Goal: Information Seeking & Learning: Check status

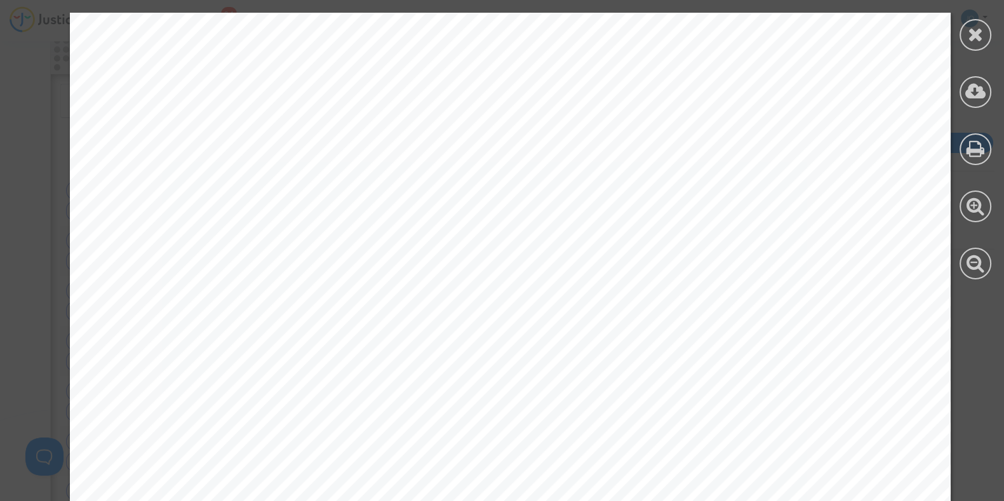
scroll to position [303, 0]
click at [973, 36] on icon at bounding box center [976, 34] width 16 height 19
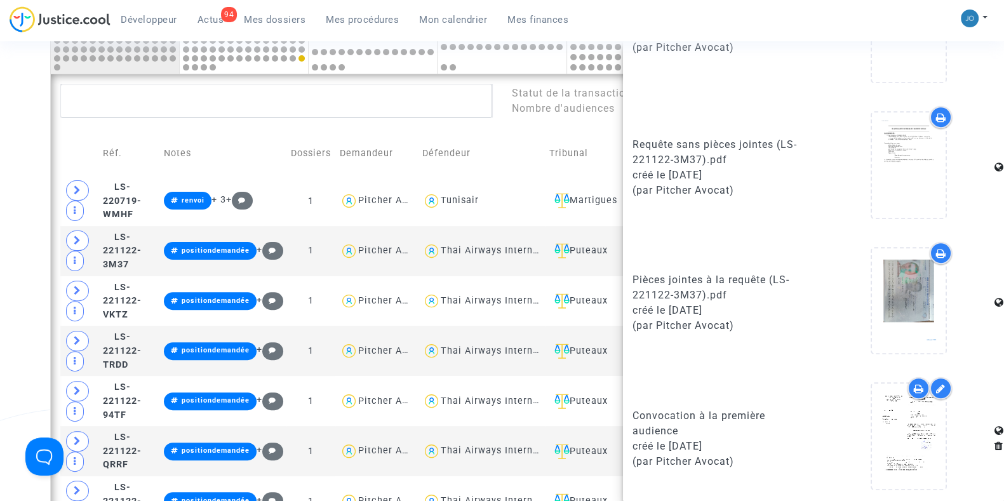
click at [490, 13] on link "Mon calendrier" at bounding box center [453, 19] width 88 height 19
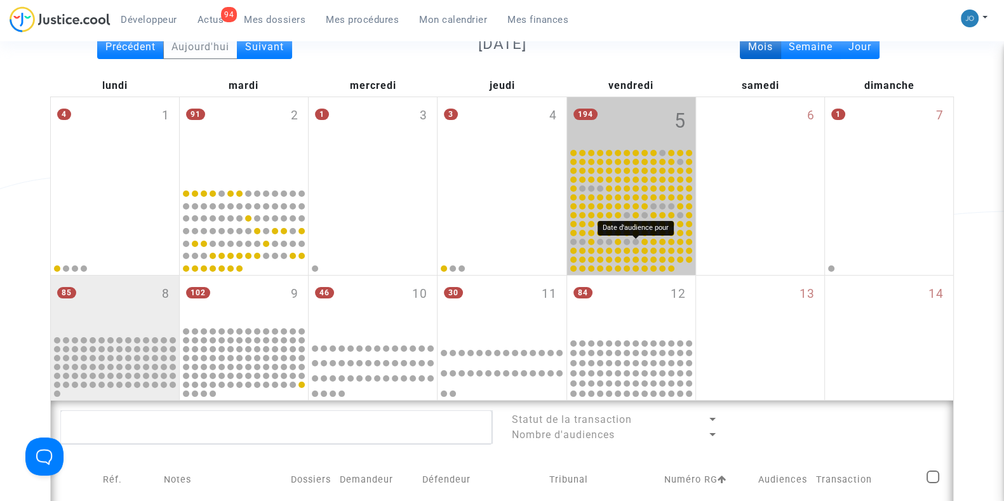
scroll to position [156, 0]
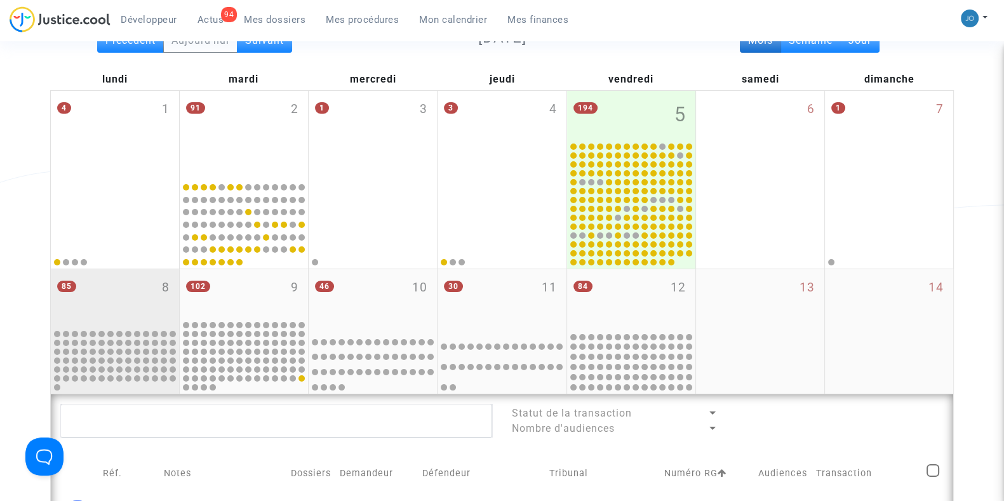
click at [112, 321] on div "85 8" at bounding box center [115, 298] width 128 height 58
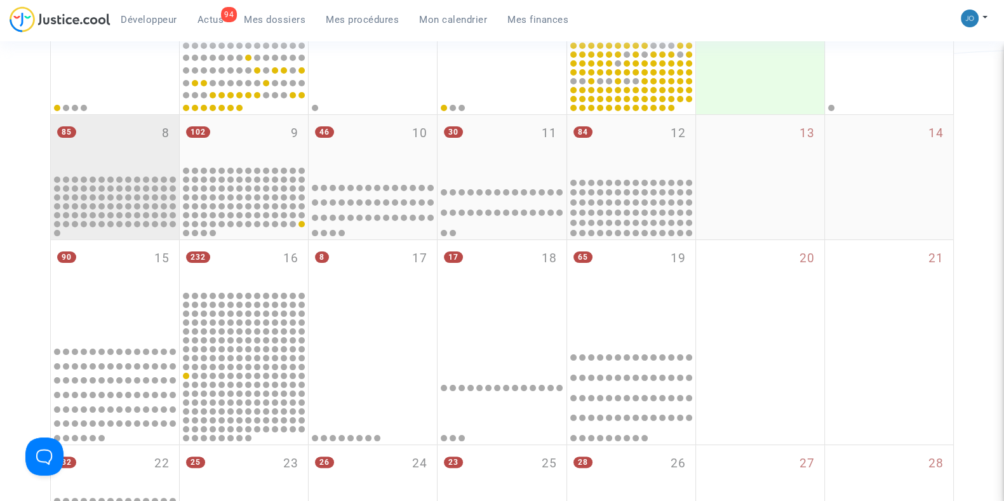
scroll to position [312, 0]
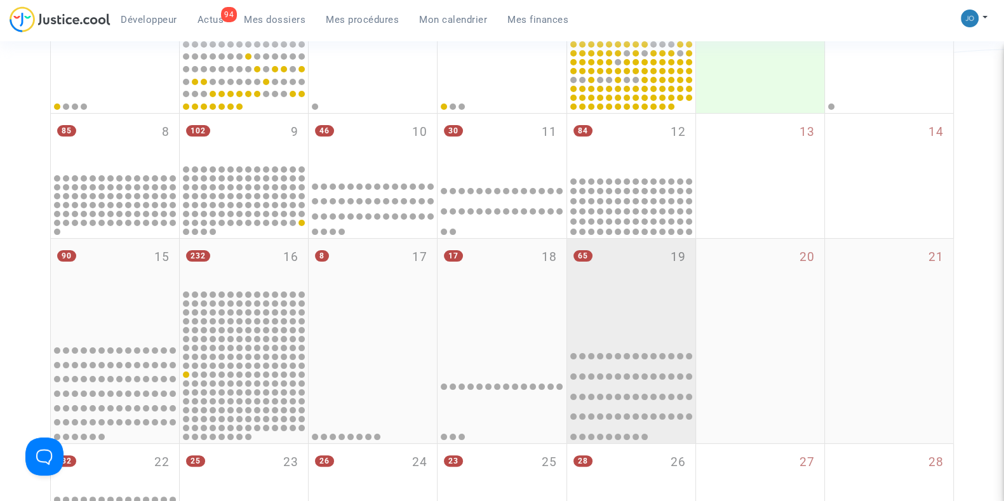
click at [615, 285] on div "65 19" at bounding box center [631, 289] width 128 height 100
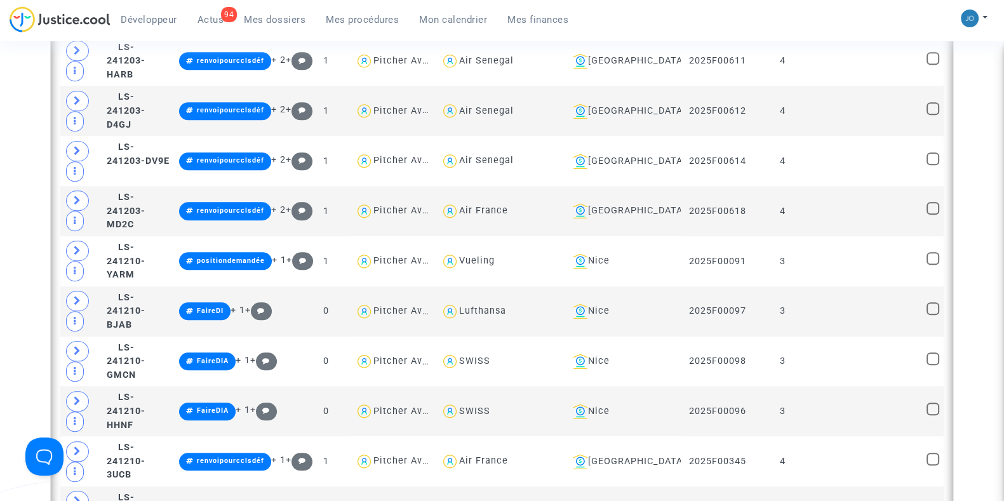
scroll to position [1520, 0]
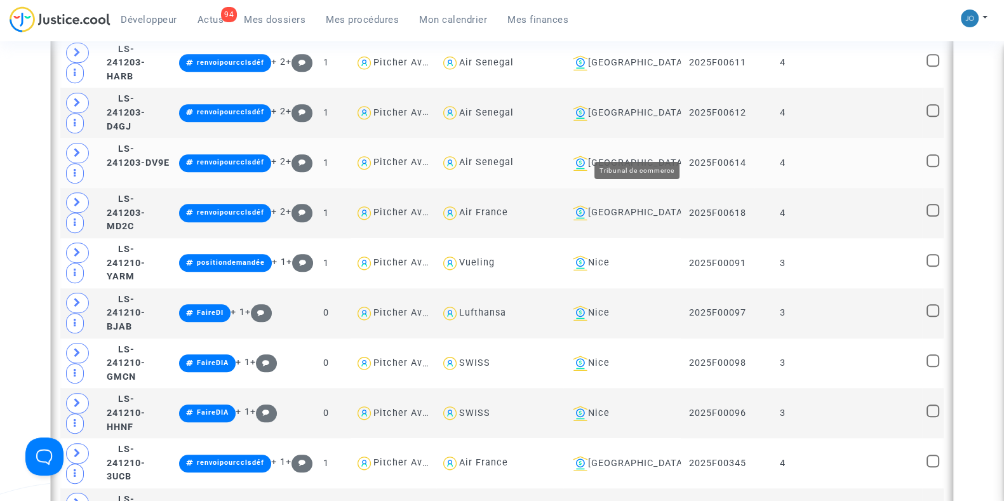
click at [650, 156] on div "[GEOGRAPHIC_DATA]" at bounding box center [622, 163] width 109 height 15
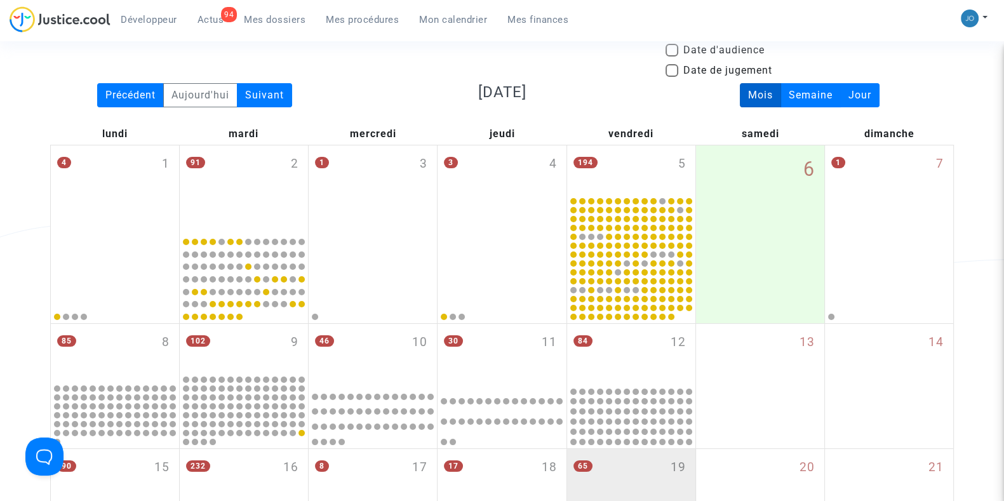
scroll to position [100, 0]
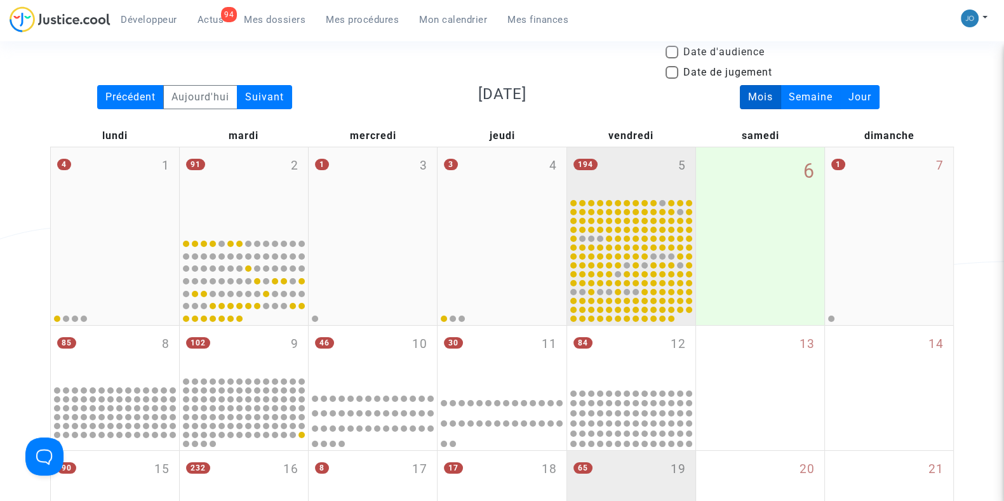
click at [624, 184] on div "194 5" at bounding box center [631, 172] width 128 height 50
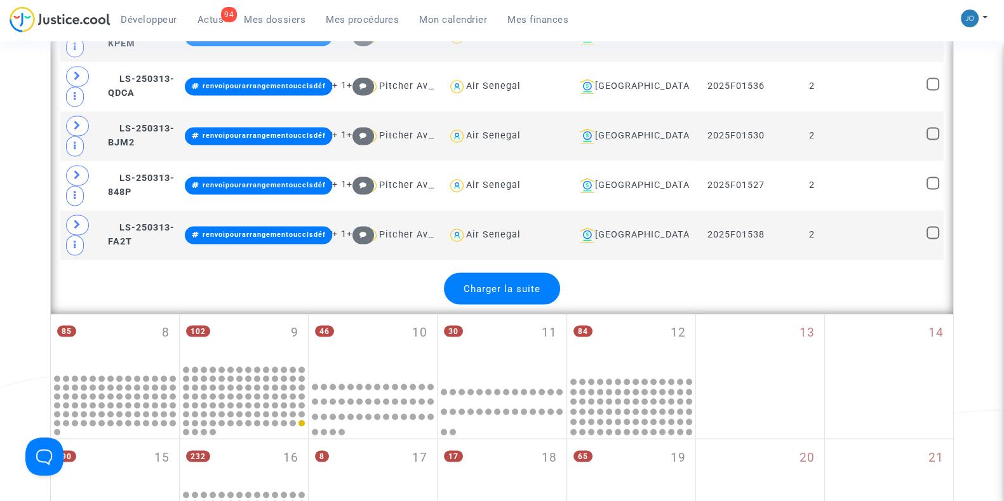
scroll to position [2745, 0]
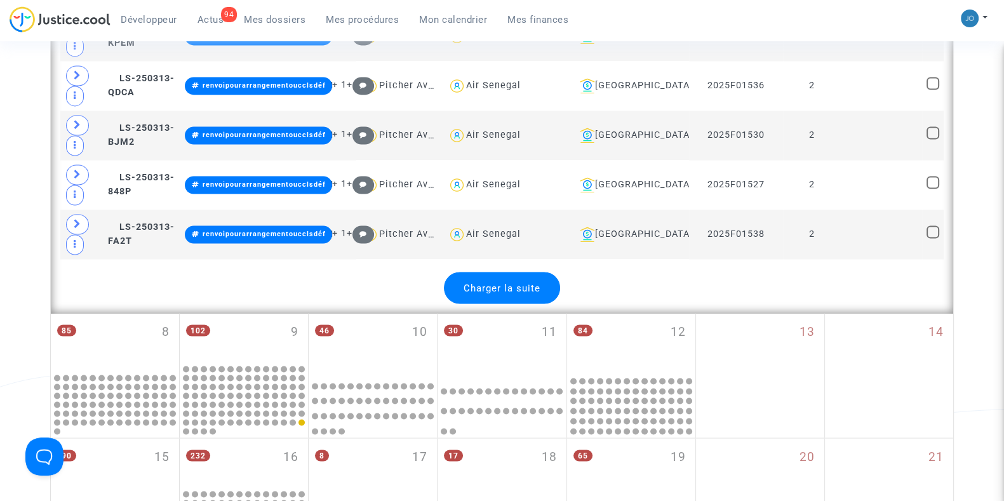
click at [521, 282] on span "Charger la suite" at bounding box center [502, 287] width 77 height 11
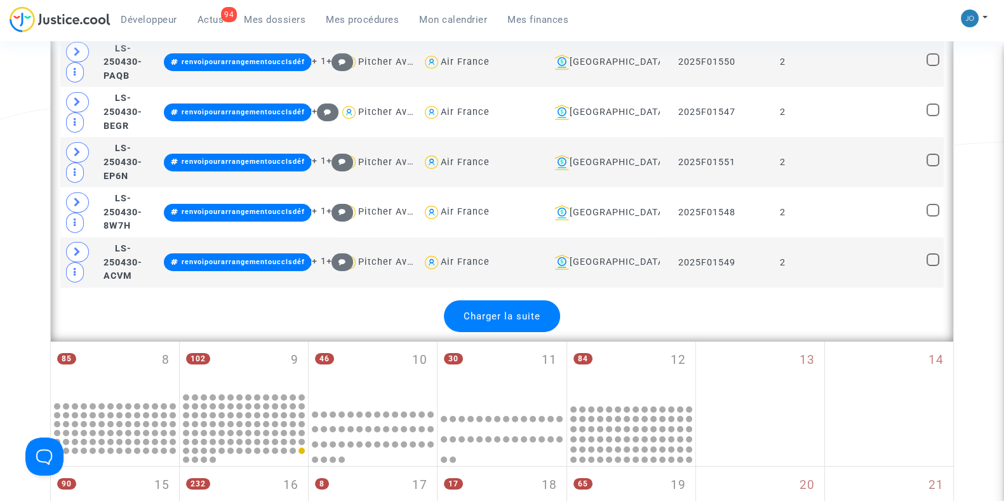
scroll to position [5269, 0]
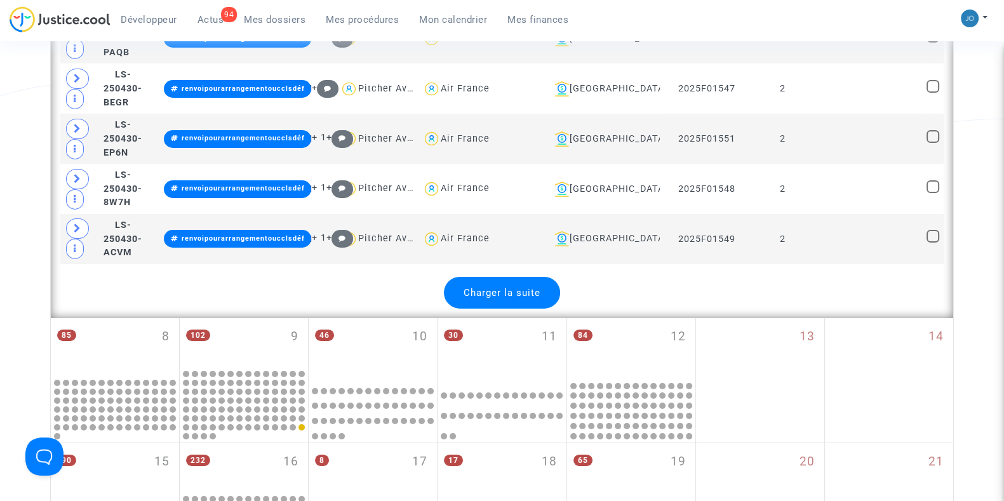
click at [514, 277] on div "Charger la suite" at bounding box center [502, 293] width 116 height 32
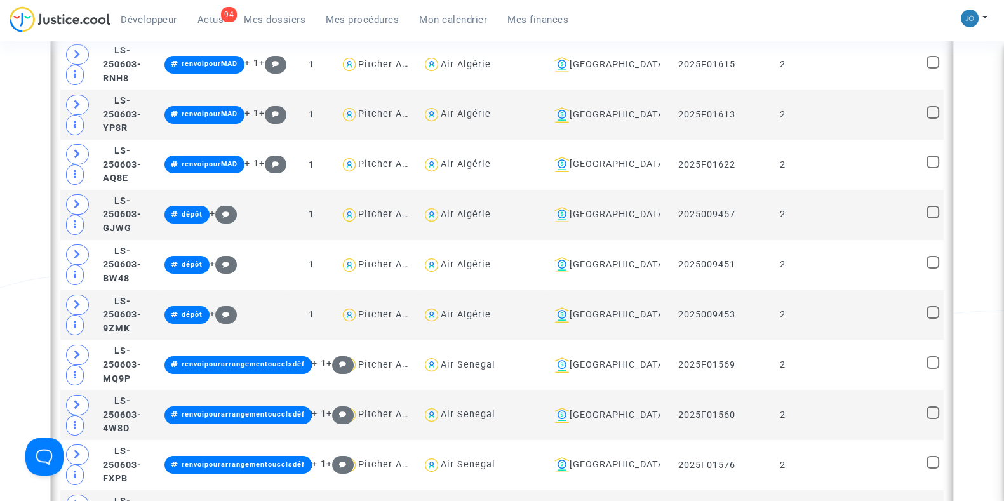
scroll to position [6214, 0]
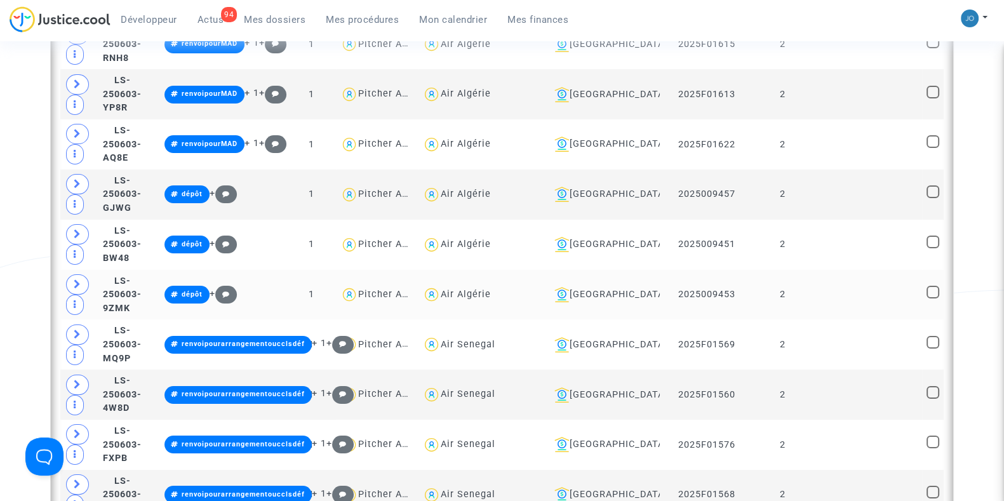
click at [628, 270] on td "[GEOGRAPHIC_DATA]" at bounding box center [602, 295] width 115 height 50
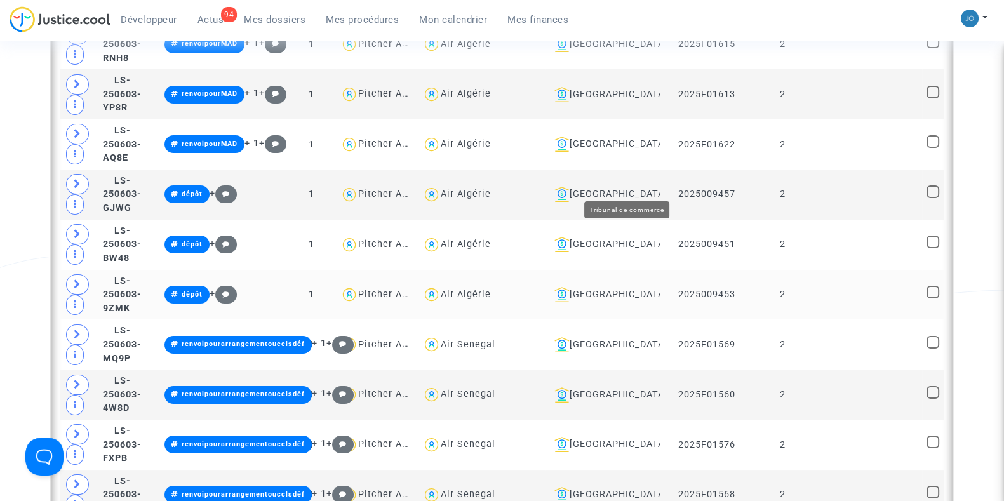
click at [641, 287] on div "[GEOGRAPHIC_DATA]" at bounding box center [602, 294] width 106 height 15
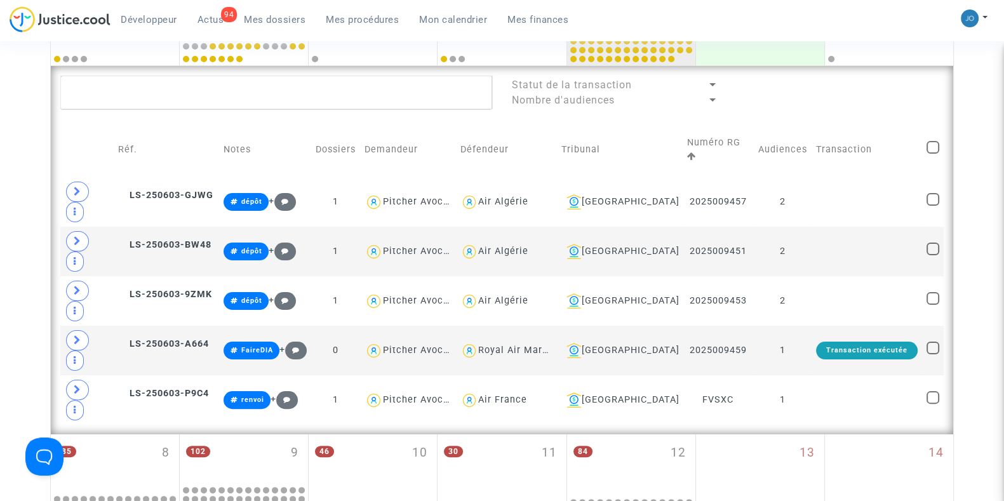
scroll to position [361, 0]
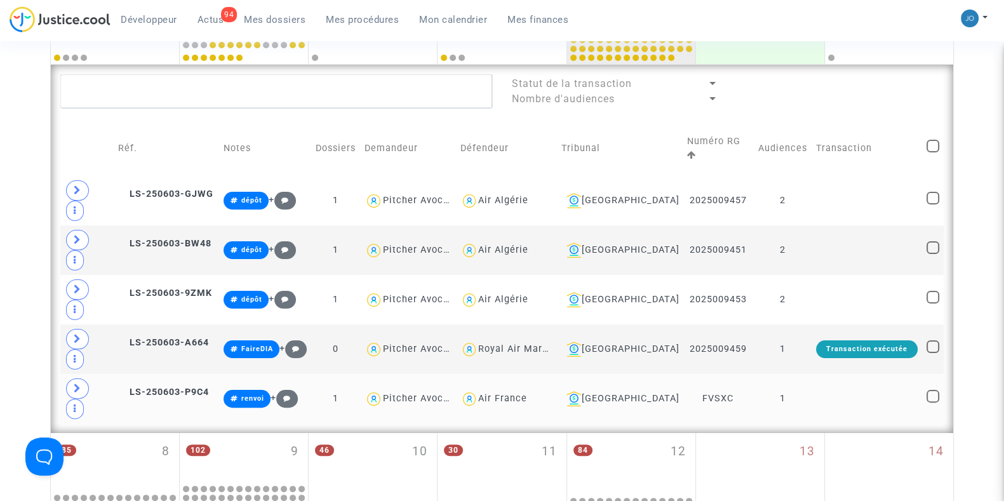
drag, startPoint x: 732, startPoint y: 298, endPoint x: 696, endPoint y: 300, distance: 36.2
click at [696, 374] on td "FVSXC" at bounding box center [718, 399] width 70 height 50
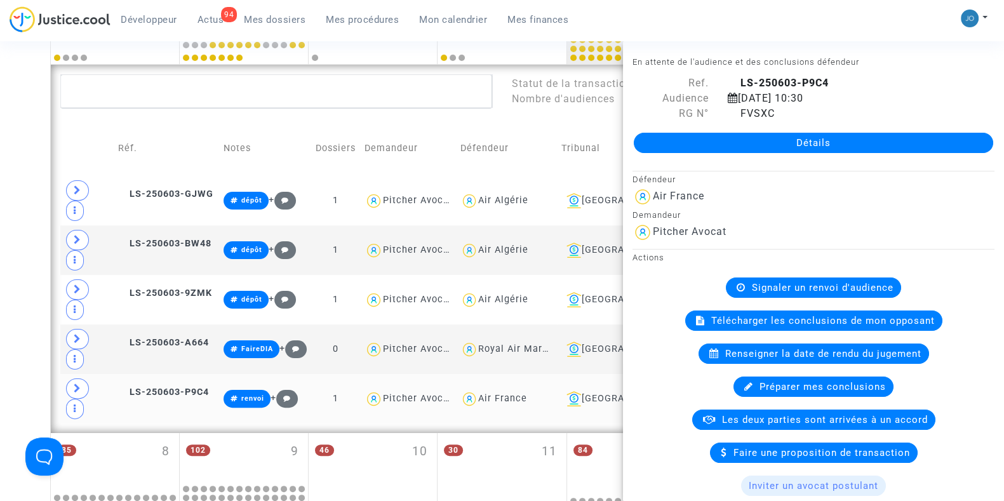
copy td "FVSXC"
